Goal: Transaction & Acquisition: Download file/media

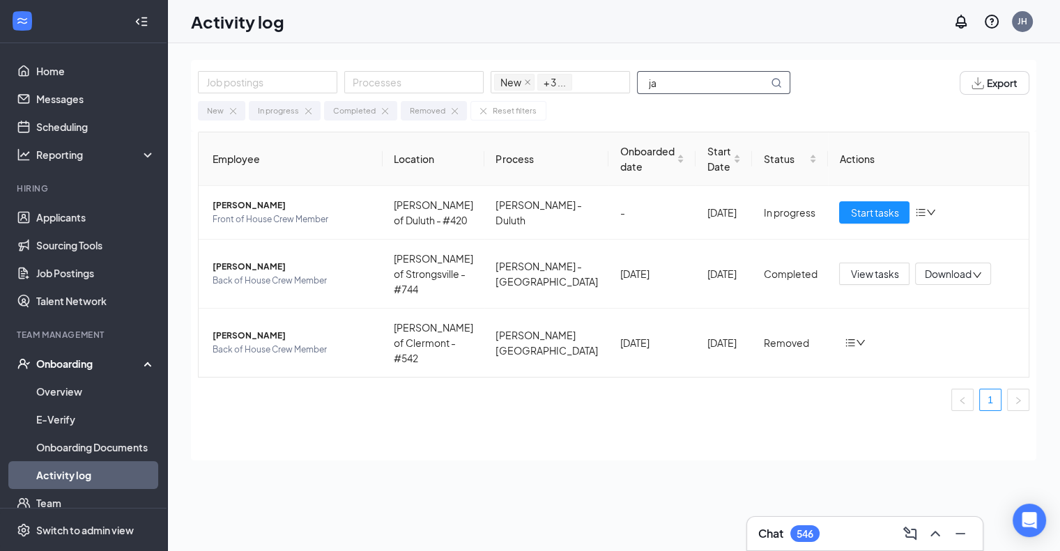
type input "j"
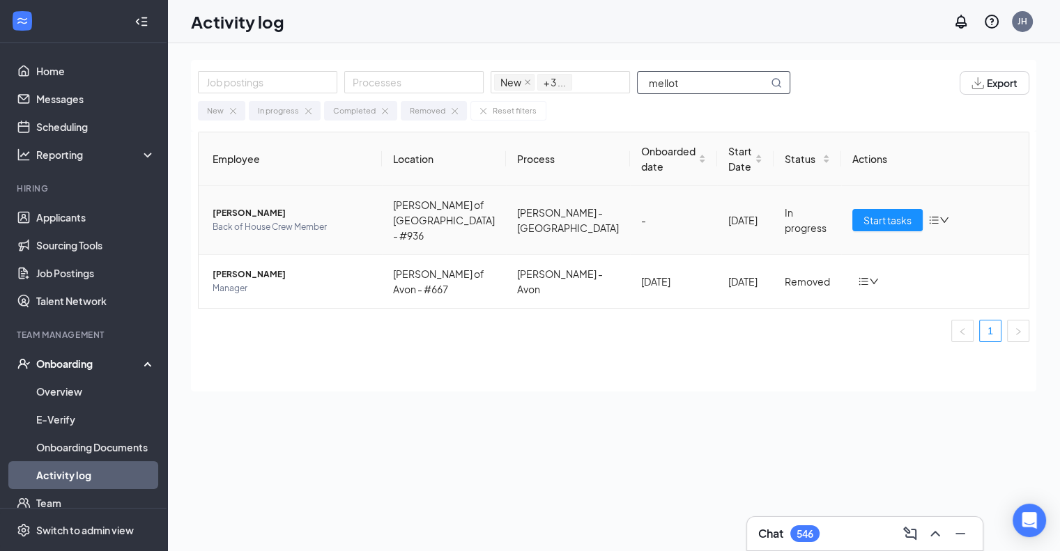
click at [310, 227] on span "Back of House Crew Member" at bounding box center [292, 227] width 158 height 14
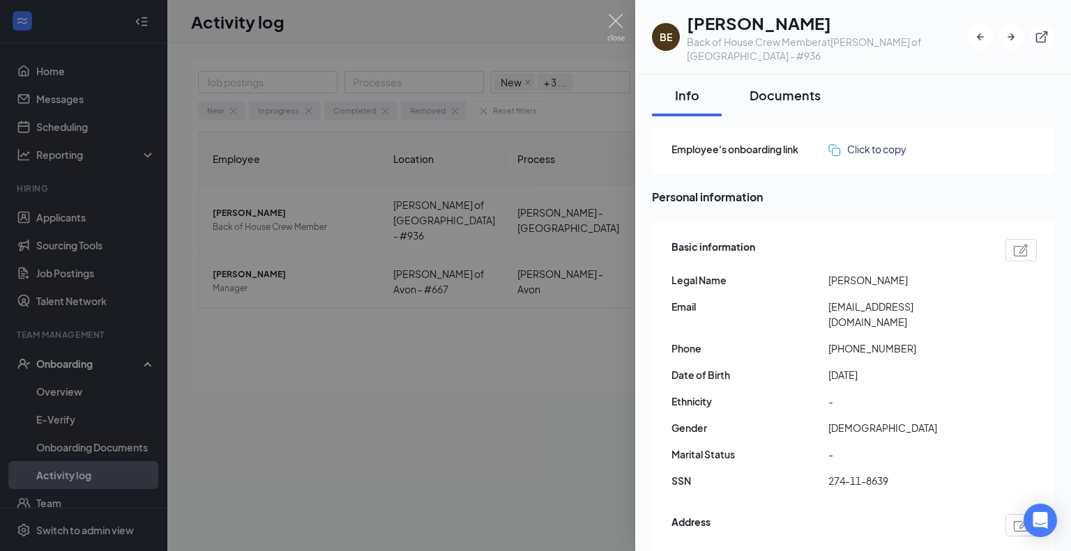
click at [792, 89] on div "Documents" at bounding box center [784, 94] width 71 height 17
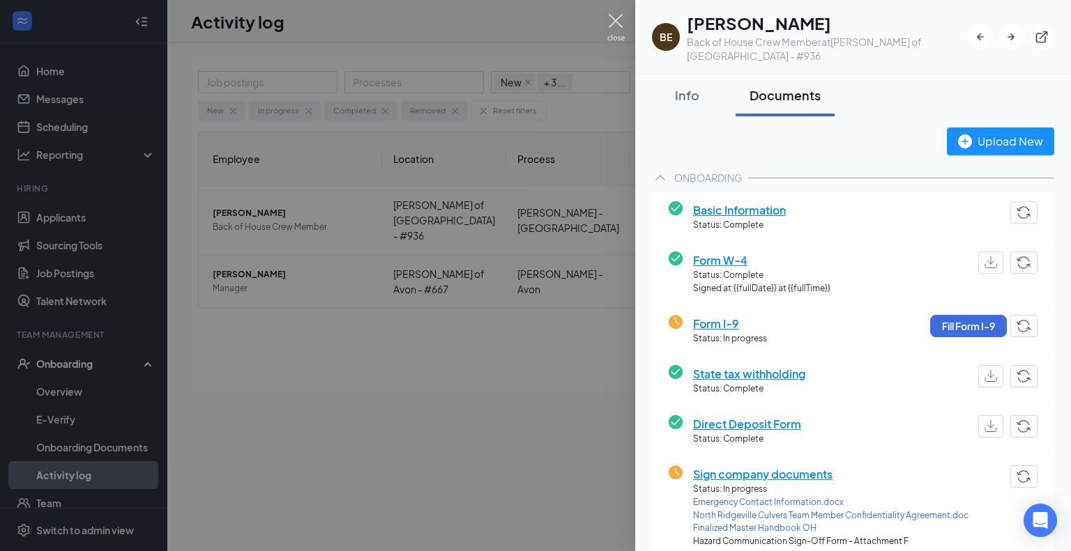
click at [619, 22] on img at bounding box center [615, 27] width 17 height 27
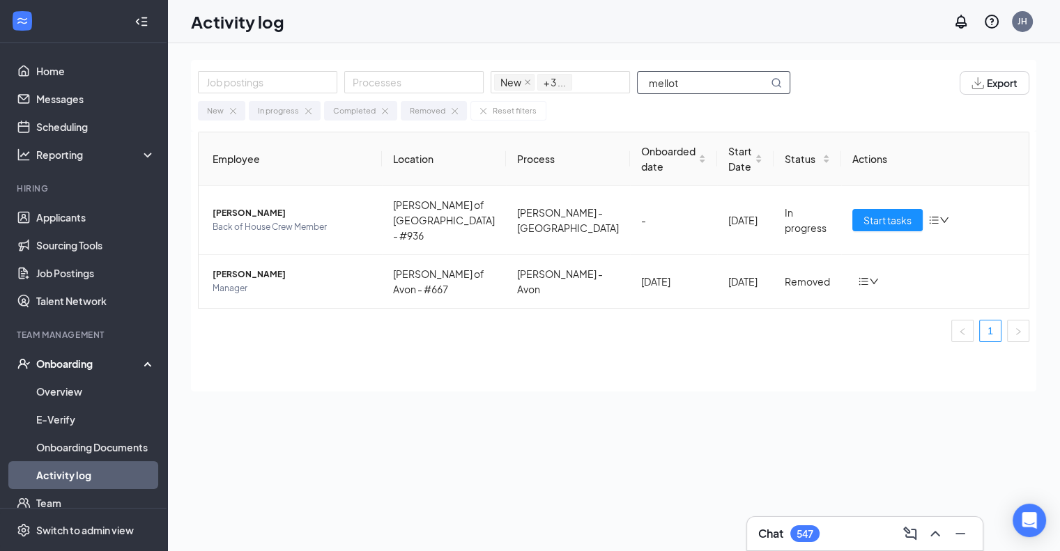
click at [714, 78] on input "mellot" at bounding box center [703, 83] width 130 height 22
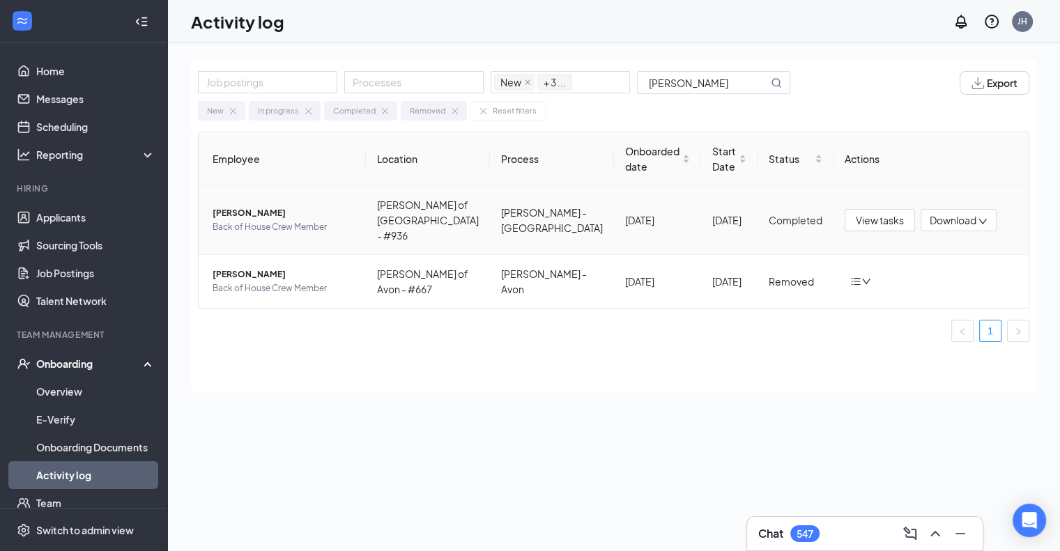
click at [313, 222] on span "Back of House Crew Member" at bounding box center [284, 227] width 142 height 14
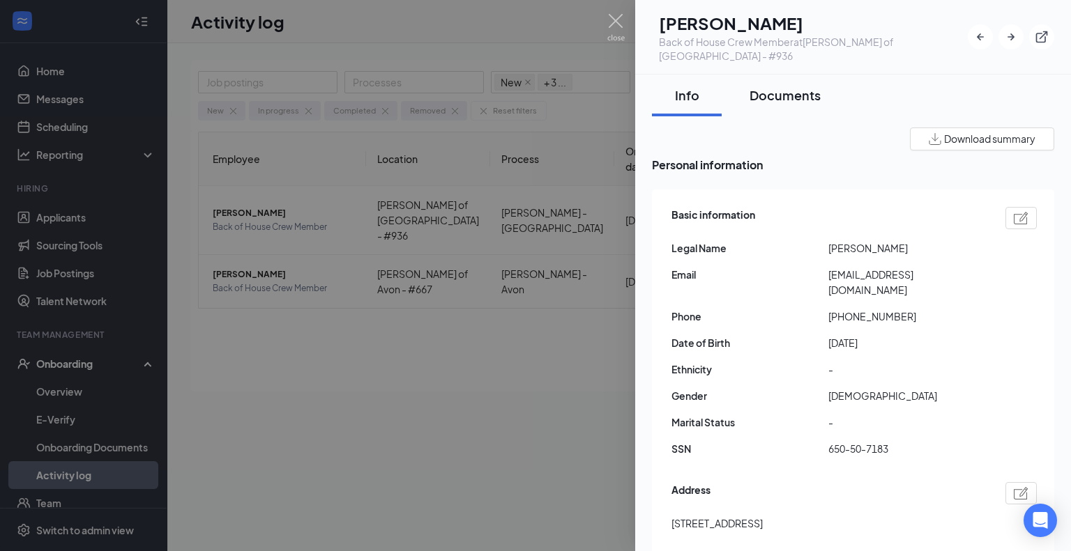
click at [781, 93] on div "Documents" at bounding box center [784, 94] width 71 height 17
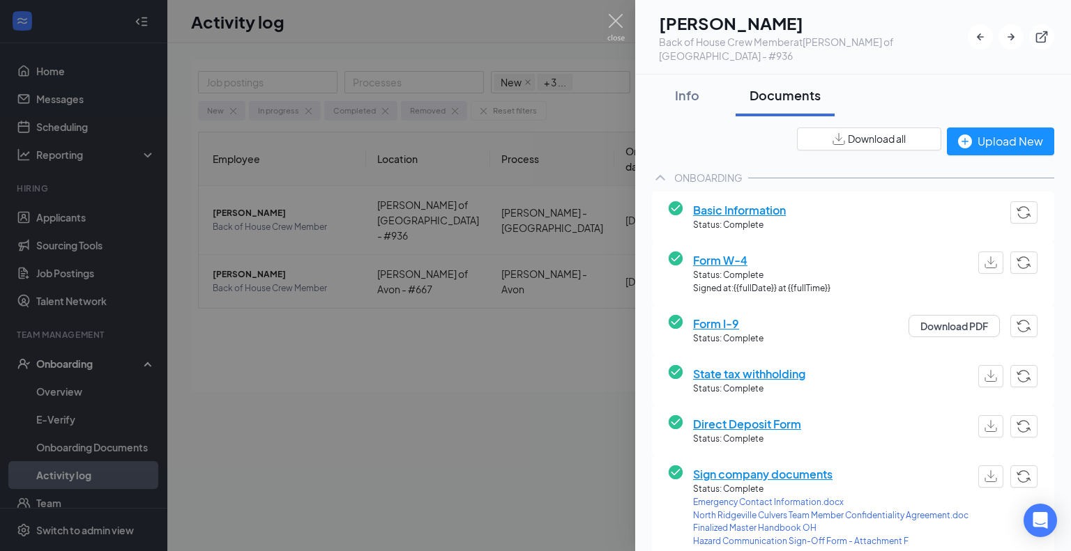
click at [868, 139] on span "Download all" at bounding box center [877, 139] width 58 height 15
click at [603, 24] on div at bounding box center [535, 275] width 1071 height 551
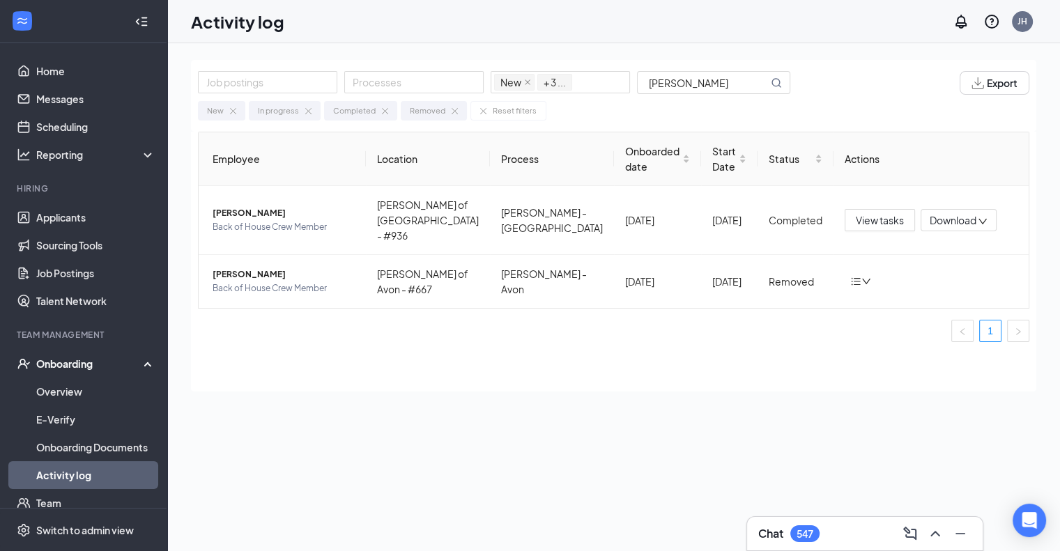
click at [613, 27] on div "Activity log JH" at bounding box center [613, 21] width 893 height 43
click at [693, 83] on input "[PERSON_NAME]" at bounding box center [703, 83] width 130 height 22
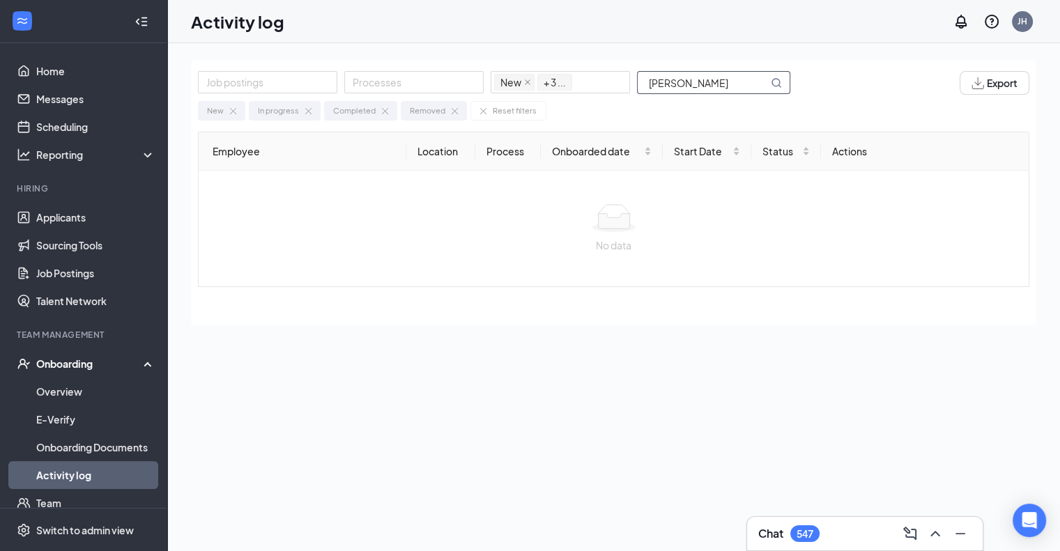
click at [695, 80] on input "[PERSON_NAME]" at bounding box center [703, 83] width 130 height 22
click at [694, 80] on input "[PERSON_NAME]" at bounding box center [703, 83] width 130 height 22
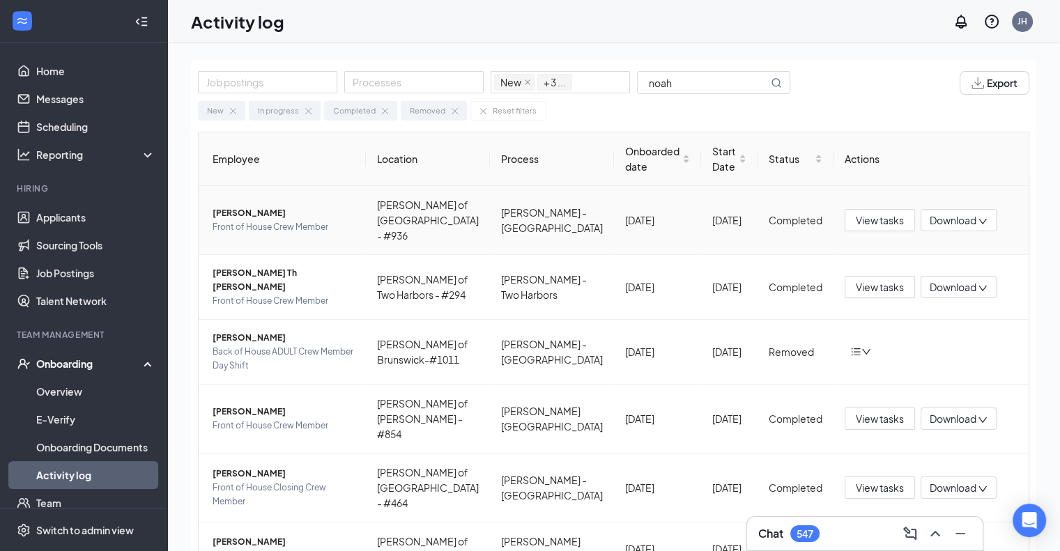
click at [304, 219] on span "[PERSON_NAME]" at bounding box center [284, 213] width 142 height 14
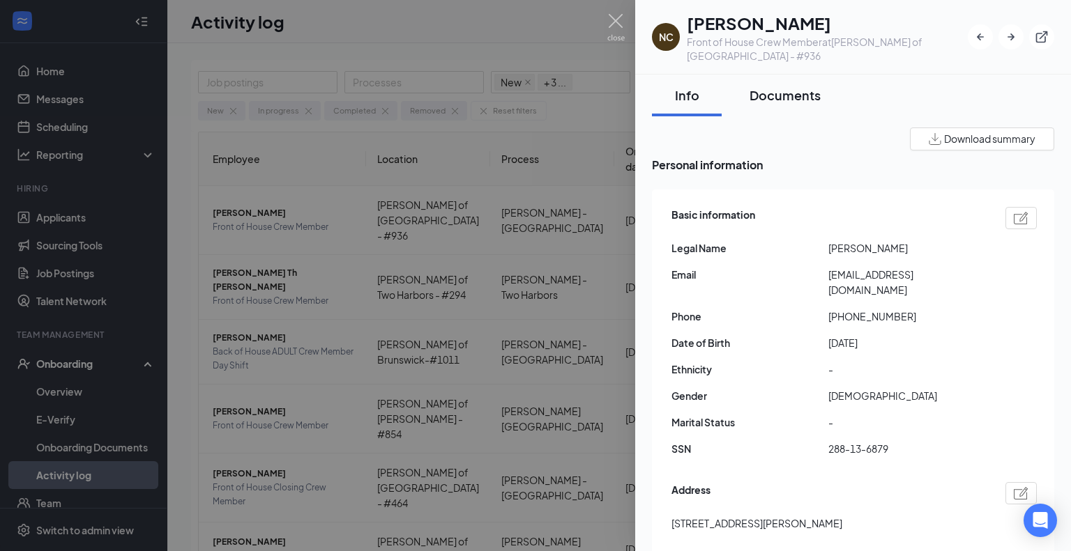
click at [792, 93] on div "Documents" at bounding box center [784, 94] width 71 height 17
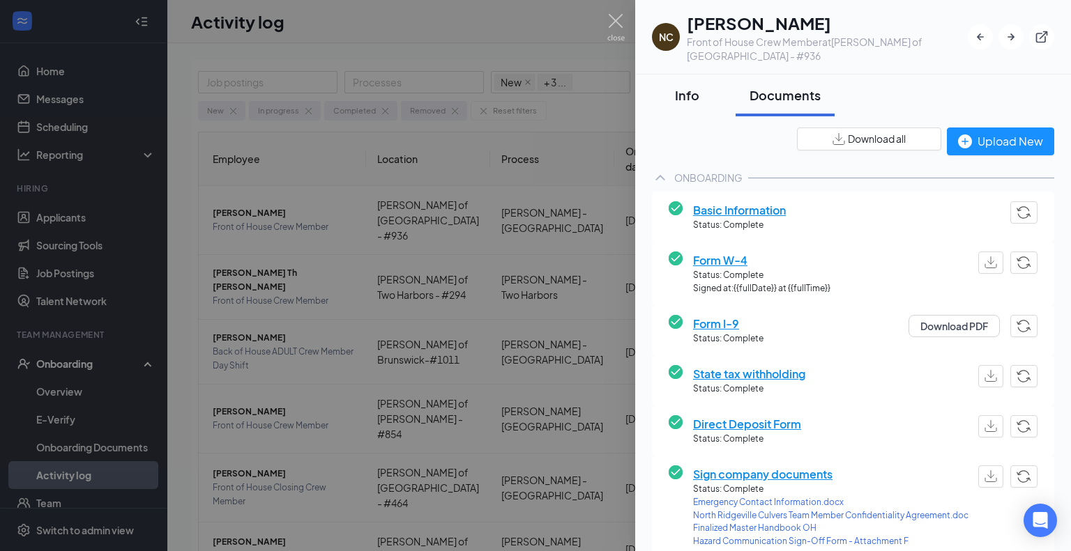
click at [675, 88] on div "Info" at bounding box center [687, 94] width 42 height 17
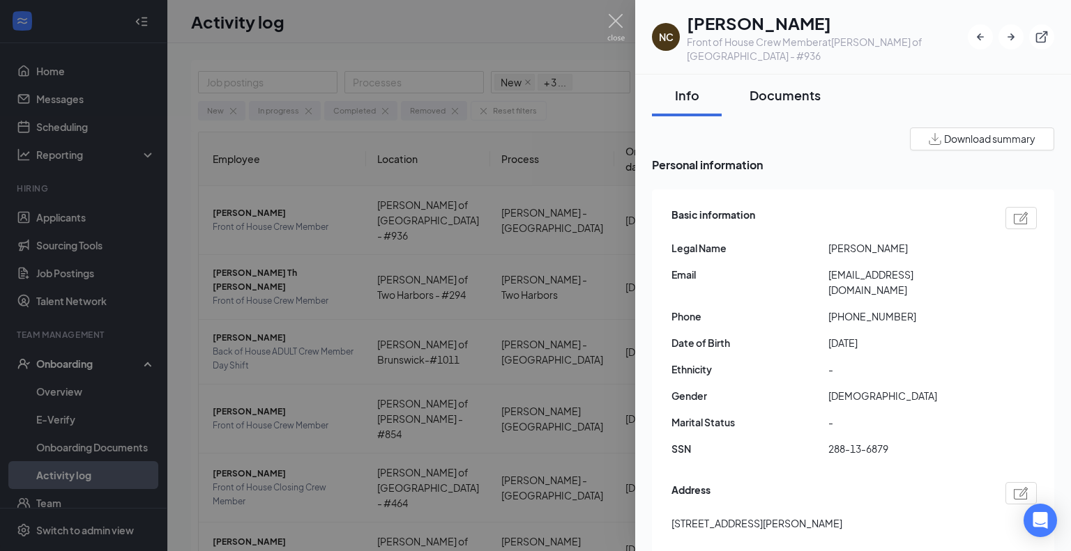
click at [795, 91] on div "Documents" at bounding box center [784, 94] width 71 height 17
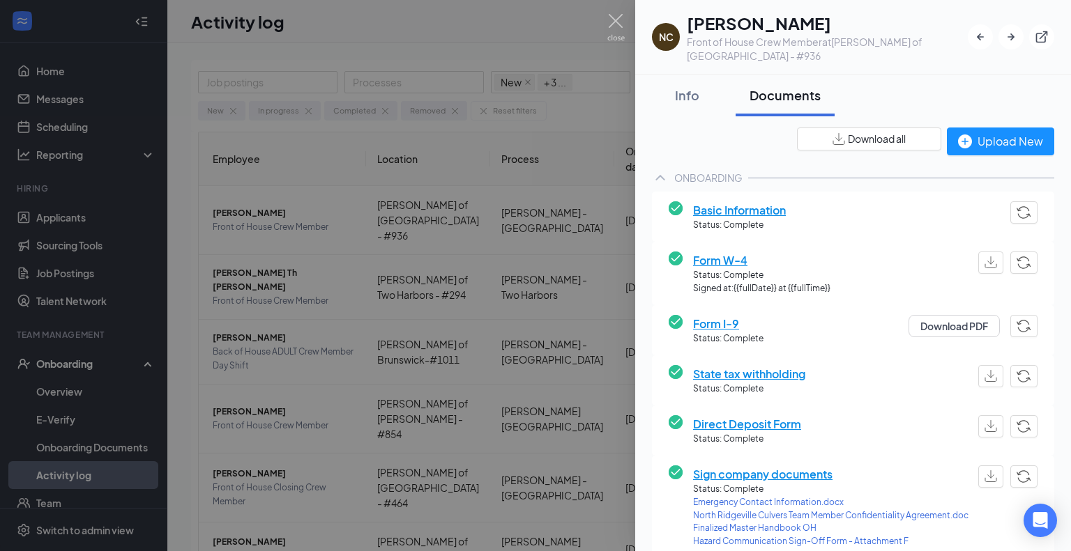
click at [848, 144] on span "Download all" at bounding box center [877, 139] width 58 height 15
click at [621, 18] on img at bounding box center [615, 27] width 17 height 27
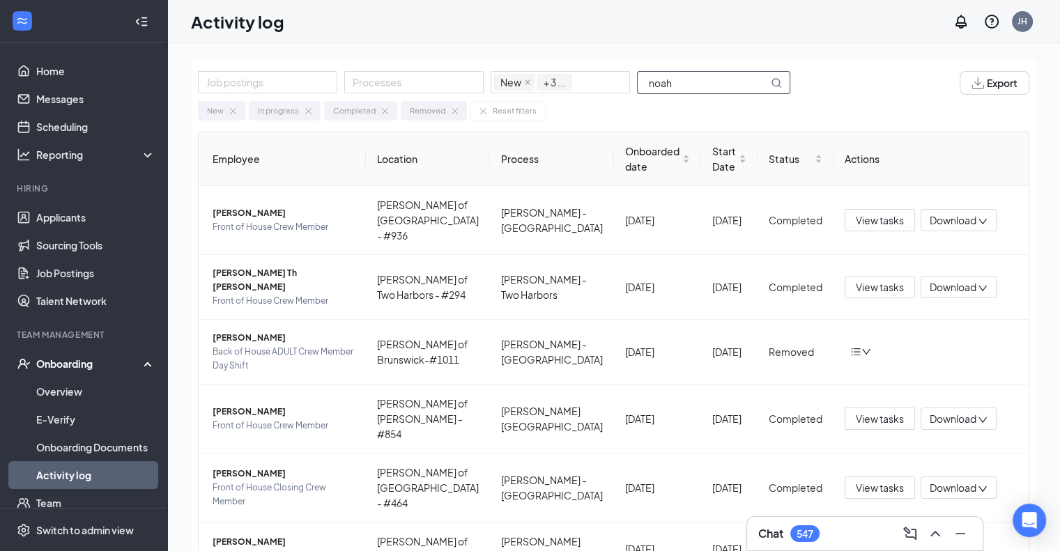
click at [708, 78] on input "noah" at bounding box center [703, 83] width 130 height 22
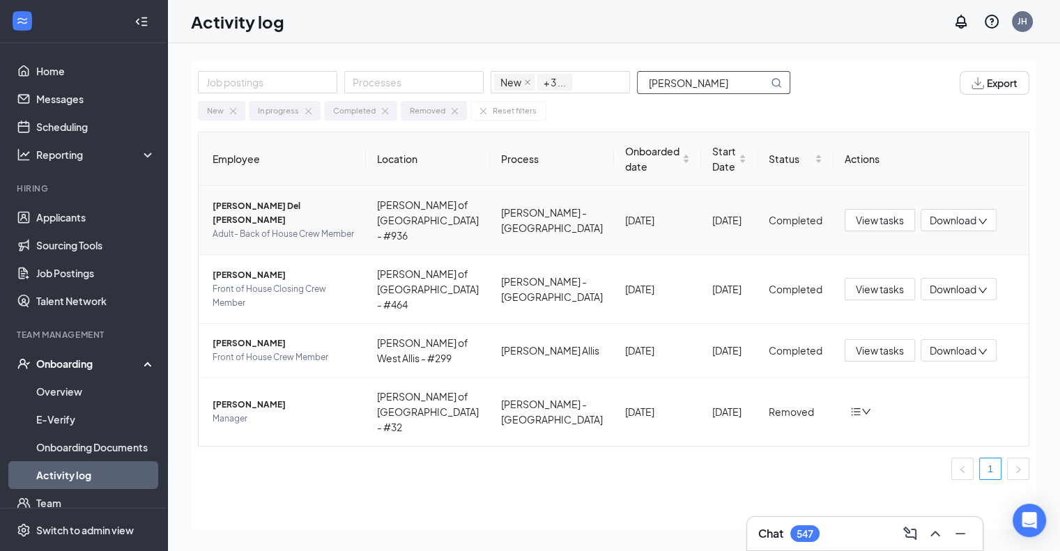
type input "[PERSON_NAME]"
click at [304, 212] on span "[PERSON_NAME] Del [PERSON_NAME]" at bounding box center [284, 213] width 142 height 28
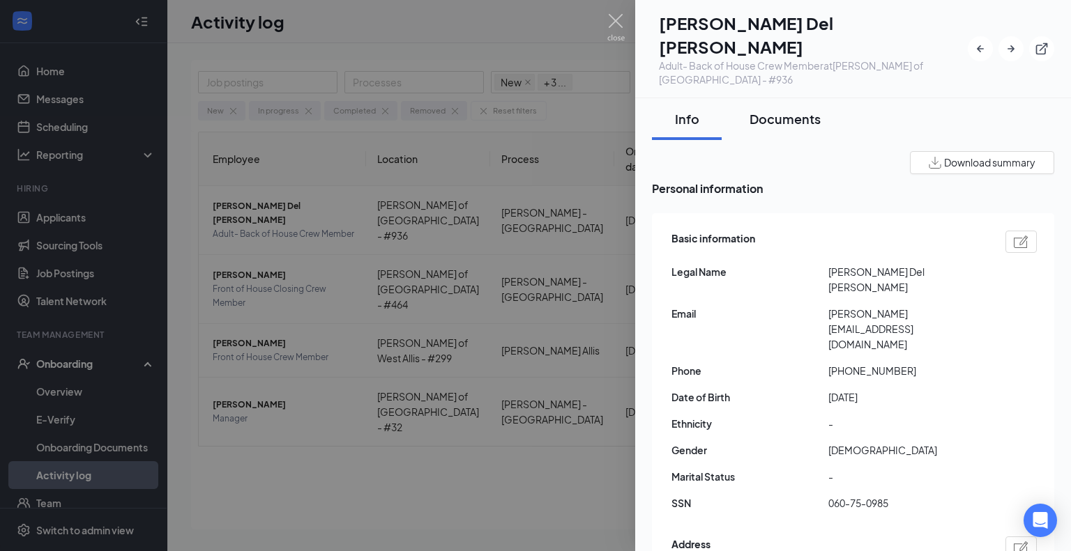
click at [783, 110] on div "Documents" at bounding box center [784, 118] width 71 height 17
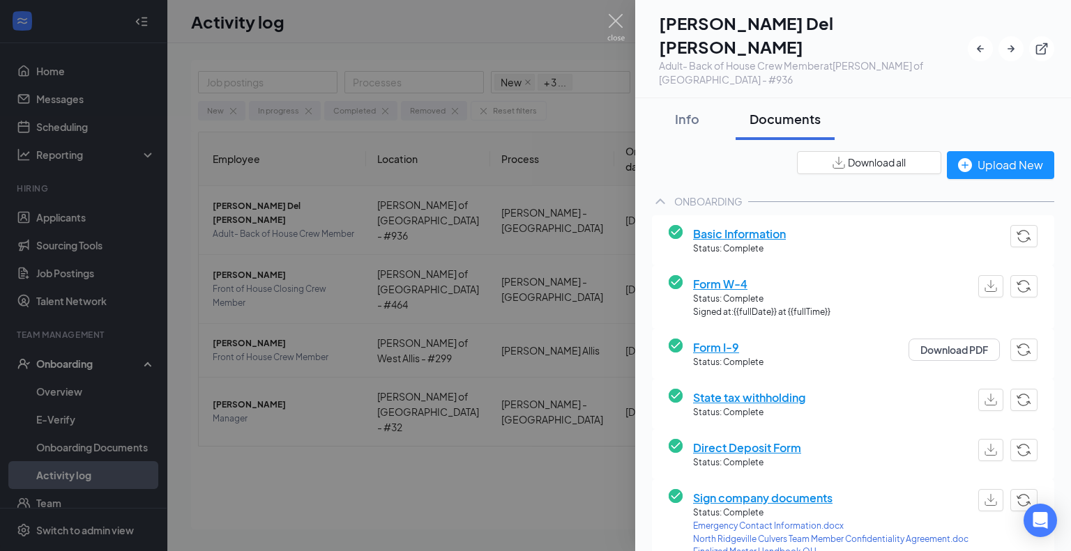
click at [863, 151] on button "Download all" at bounding box center [869, 162] width 144 height 23
